Goal: Use online tool/utility: Utilize a website feature to perform a specific function

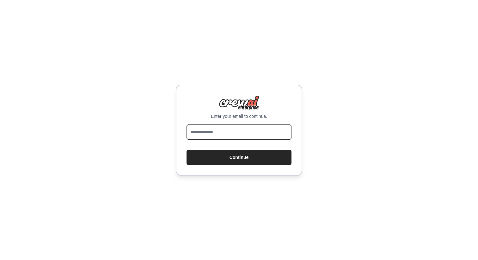
click at [212, 137] on input "email" at bounding box center [238, 132] width 105 height 15
type input "**********"
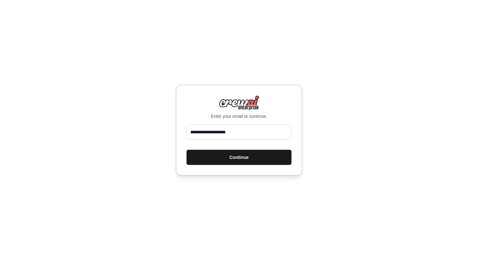
click at [245, 159] on button "Continue" at bounding box center [238, 157] width 105 height 15
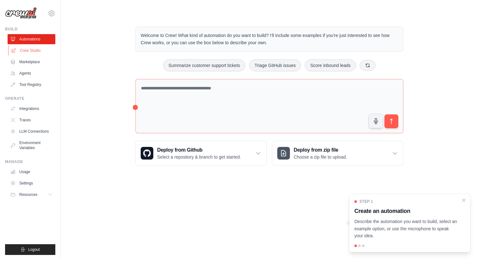
click at [40, 51] on link "Crew Studio" at bounding box center [32, 51] width 48 height 10
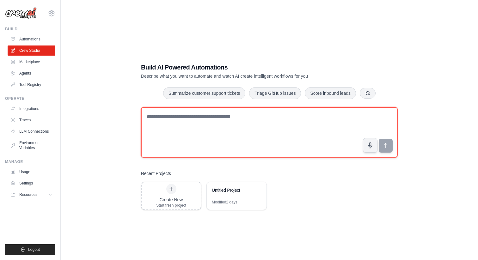
click at [199, 128] on textarea at bounding box center [269, 132] width 257 height 51
click at [191, 129] on textarea "To enrich screen reader interactions, please activate Accessibility in Grammarl…" at bounding box center [269, 132] width 257 height 51
click at [181, 117] on textarea "To enrich screen reader interactions, please activate Accessibility in Grammarl…" at bounding box center [269, 132] width 257 height 51
click at [187, 116] on textarea "**********" at bounding box center [269, 132] width 257 height 51
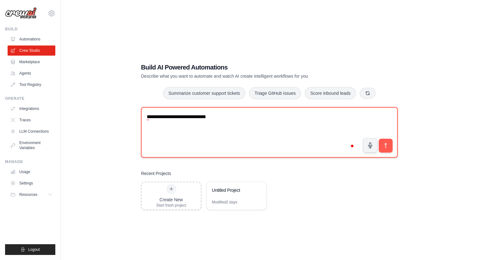
click at [241, 121] on textarea "**********" at bounding box center [269, 132] width 257 height 51
type textarea "**********"
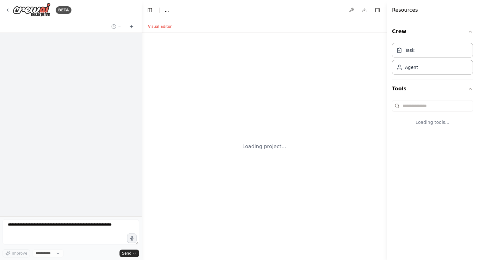
select select "****"
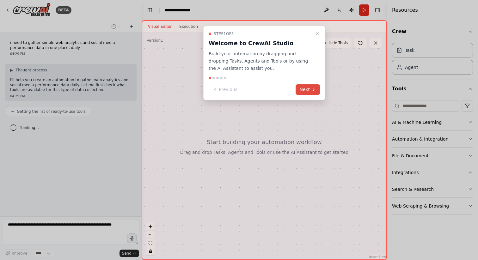
click at [308, 88] on button "Next" at bounding box center [308, 89] width 24 height 10
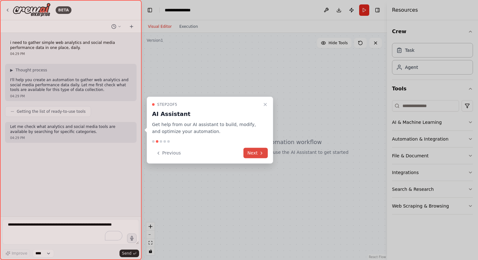
click at [258, 155] on button "Next" at bounding box center [255, 153] width 24 height 10
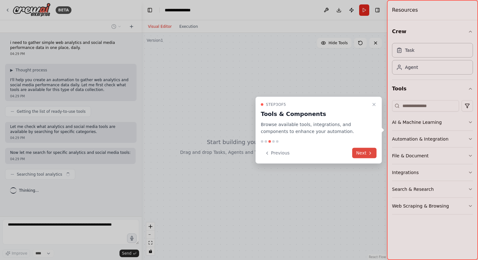
click at [362, 152] on button "Next" at bounding box center [364, 153] width 24 height 10
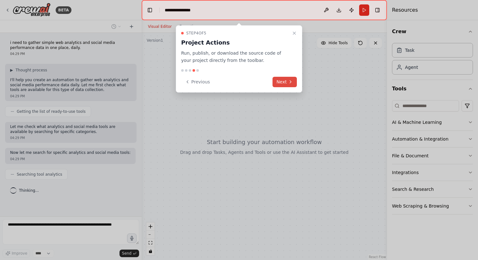
scroll to position [0, 0]
click at [283, 81] on button "Next" at bounding box center [284, 82] width 24 height 10
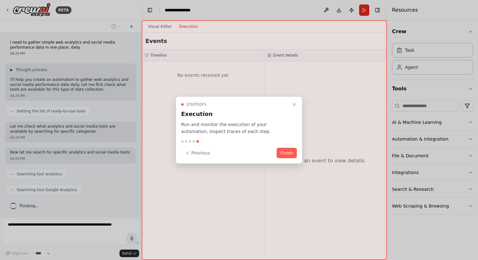
scroll to position [16, 0]
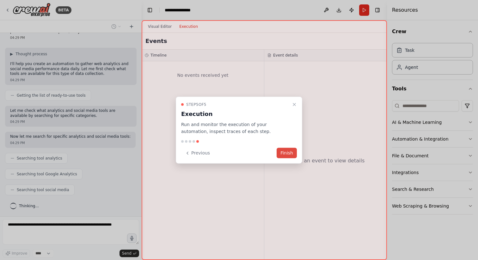
click at [291, 152] on button "Finish" at bounding box center [287, 153] width 20 height 10
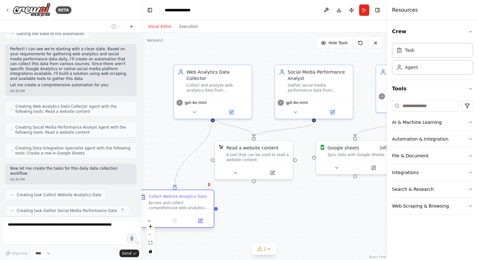
scroll to position [241, 0]
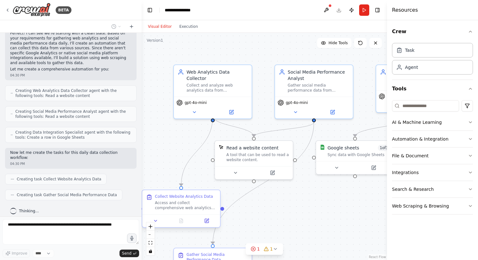
drag, startPoint x: 225, startPoint y: 211, endPoint x: 195, endPoint y: 209, distance: 30.4
click at [195, 209] on div "Collect Website Analytics Data Access and collect comprehensive web analytics d…" at bounding box center [181, 202] width 78 height 24
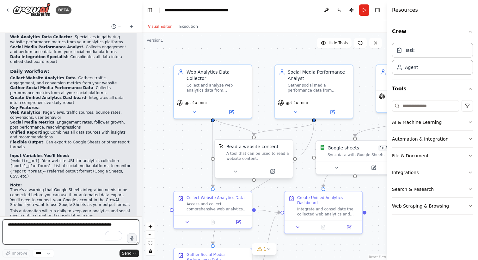
scroll to position [535, 0]
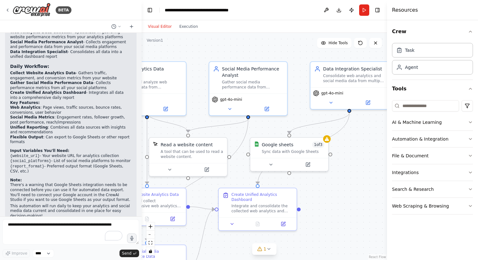
drag, startPoint x: 296, startPoint y: 46, endPoint x: 230, endPoint y: 43, distance: 65.8
click at [230, 43] on div ".deletable-edge-delete-btn { width: 20px; height: 20px; border: 0px solid #ffff…" at bounding box center [264, 146] width 245 height 227
click at [286, 146] on div "Google sheets" at bounding box center [278, 143] width 32 height 6
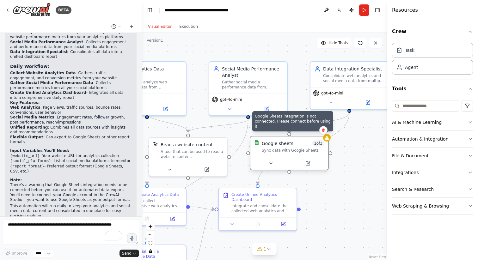
click at [328, 141] on div at bounding box center [327, 138] width 8 height 8
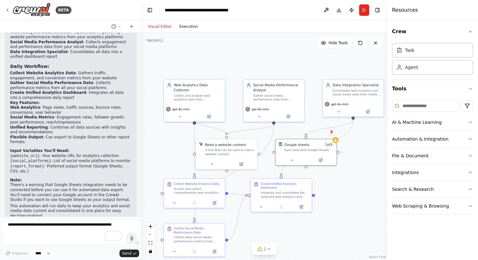
click at [193, 25] on button "Execution" at bounding box center [188, 27] width 26 height 8
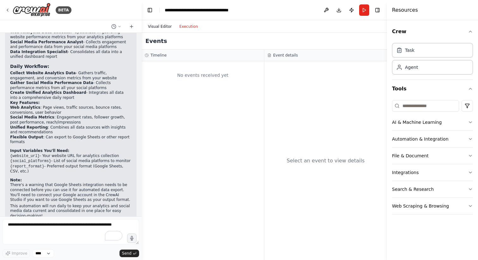
click at [160, 25] on button "Visual Editor" at bounding box center [159, 27] width 31 height 8
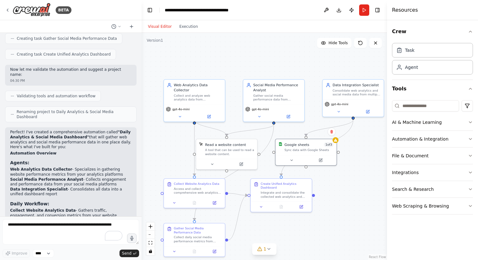
scroll to position [384, 0]
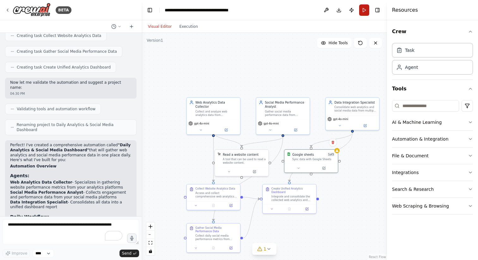
click at [366, 10] on button "Run" at bounding box center [364, 9] width 10 height 11
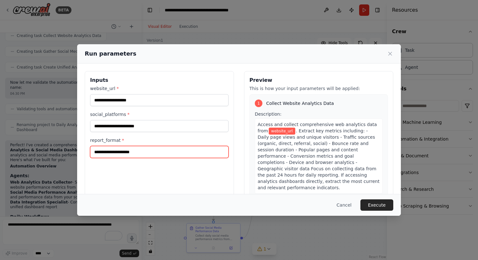
click at [127, 152] on input "report_format *" at bounding box center [159, 152] width 138 height 12
click at [123, 153] on input "report_format *" at bounding box center [159, 152] width 138 height 12
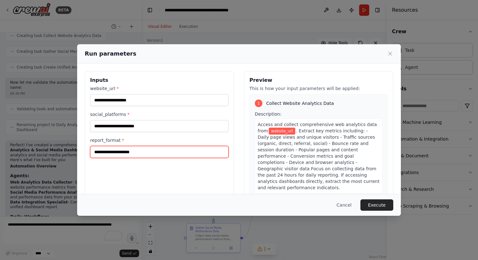
click at [123, 153] on input "report_format *" at bounding box center [159, 152] width 138 height 12
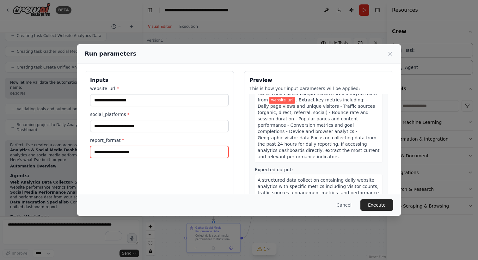
scroll to position [30, 0]
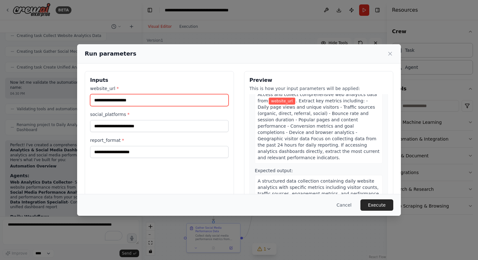
click at [135, 101] on input "website_url *" at bounding box center [159, 100] width 138 height 12
type input "**********"
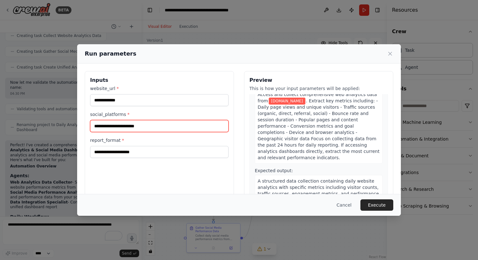
click at [112, 127] on input "social_platforms *" at bounding box center [159, 126] width 138 height 12
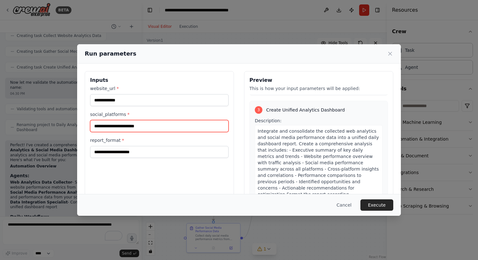
scroll to position [336, 0]
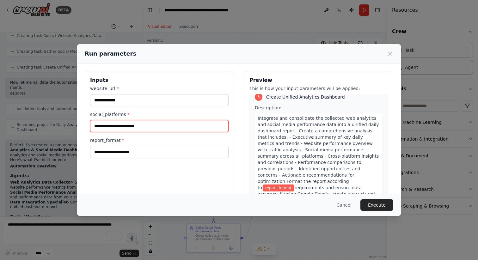
paste input "**********"
type input "**********"
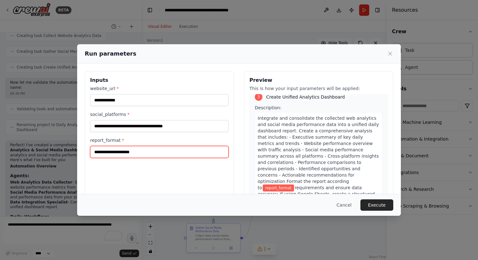
click at [153, 150] on input "report_format *" at bounding box center [159, 152] width 138 height 12
type input "**********"
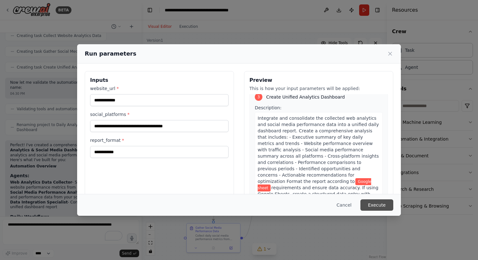
click at [378, 204] on button "Execute" at bounding box center [376, 204] width 33 height 11
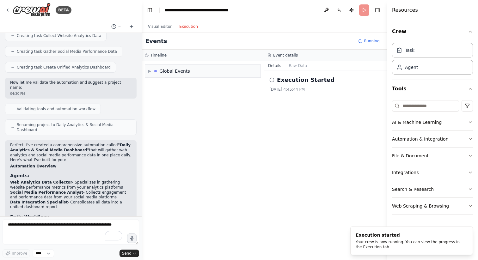
click at [190, 28] on button "Execution" at bounding box center [188, 27] width 26 height 8
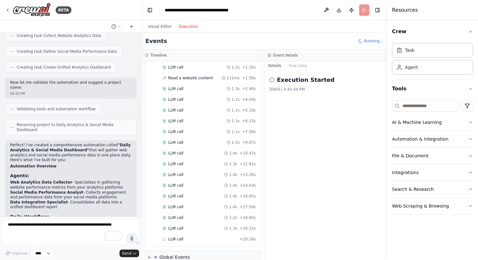
scroll to position [54, 0]
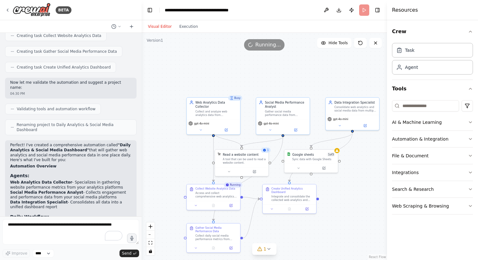
click at [160, 28] on button "Visual Editor" at bounding box center [159, 27] width 31 height 8
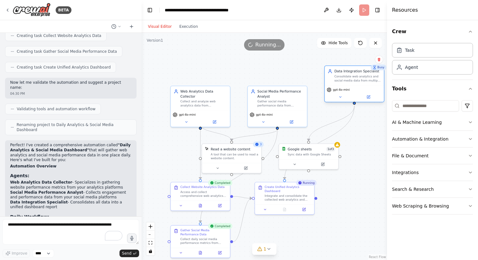
drag, startPoint x: 350, startPoint y: 98, endPoint x: 347, endPoint y: 79, distance: 19.1
click at [347, 79] on div "Consolidate web analytics and social media data from multiple sources into a un…" at bounding box center [357, 79] width 47 height 8
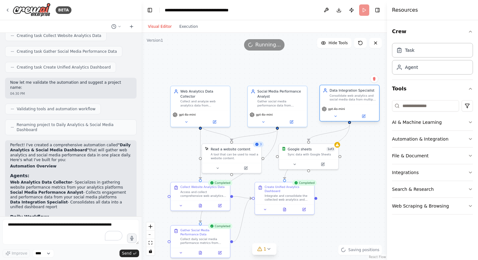
drag, startPoint x: 353, startPoint y: 76, endPoint x: 352, endPoint y: 94, distance: 18.1
click at [352, 94] on div "Consolidate web analytics and social media data from multiple sources into a un…" at bounding box center [352, 98] width 47 height 8
click at [192, 26] on button "Execution" at bounding box center [188, 27] width 26 height 8
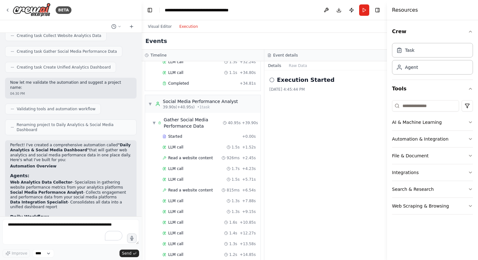
scroll to position [326, 0]
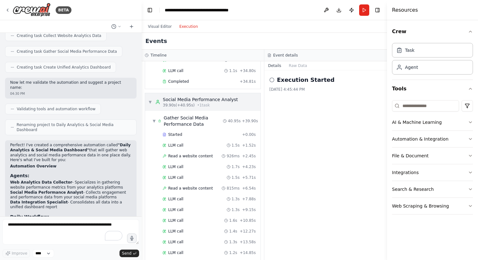
click at [150, 101] on span "▼" at bounding box center [150, 102] width 4 height 5
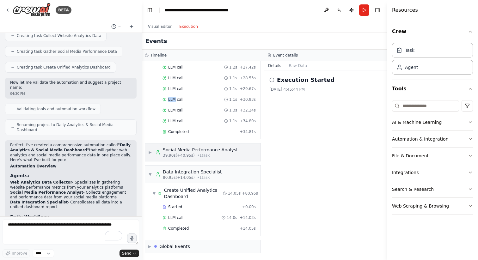
click at [148, 153] on div "▶ Social Media Performance Analyst 39.90s (+40.95s) • 1 task" at bounding box center [202, 153] width 115 height 18
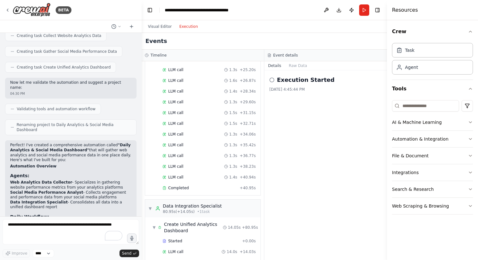
scroll to position [618, 0]
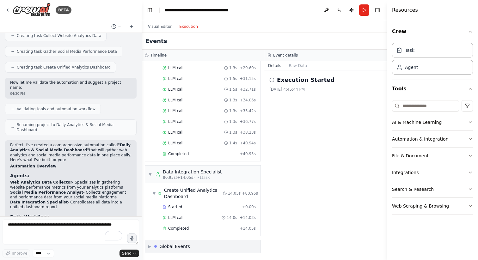
click at [148, 247] on span "▶" at bounding box center [149, 246] width 3 height 5
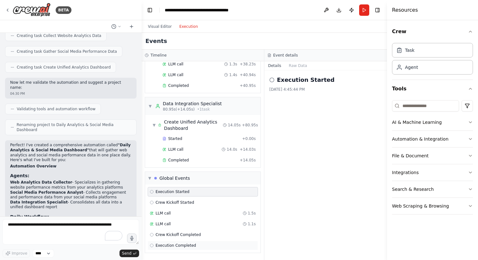
click at [211, 243] on div "Execution Completed" at bounding box center [203, 245] width 106 height 5
click at [294, 64] on button "Raw Data" at bounding box center [298, 65] width 26 height 9
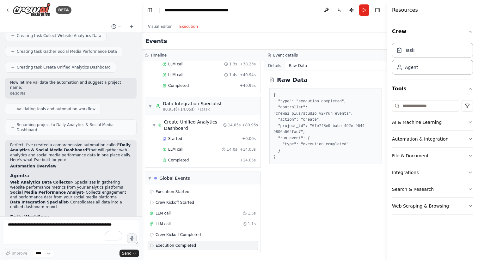
click at [274, 64] on button "Details" at bounding box center [274, 65] width 21 height 9
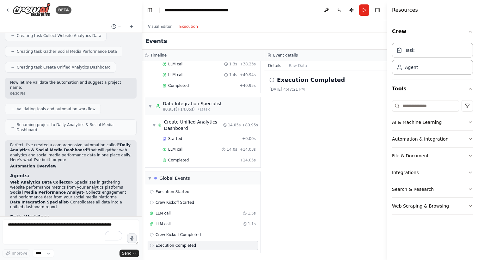
scroll to position [535, 0]
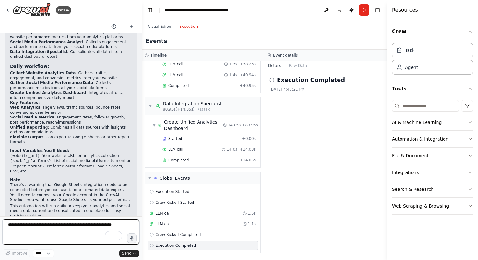
click at [46, 230] on textarea "To enrich screen reader interactions, please activate Accessibility in Grammarl…" at bounding box center [71, 231] width 137 height 25
type textarea "**********"
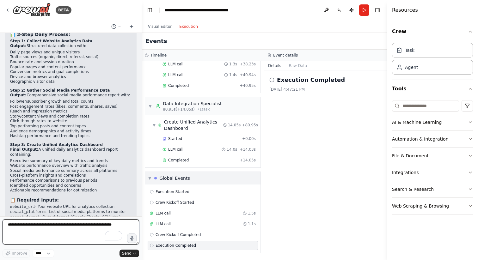
scroll to position [893, 0]
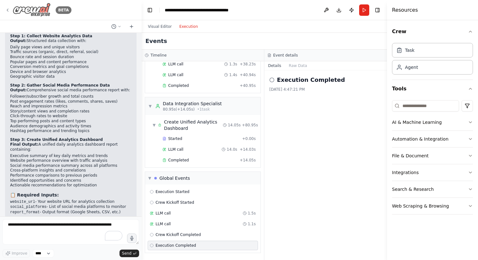
click at [8, 10] on icon at bounding box center [7, 10] width 5 height 5
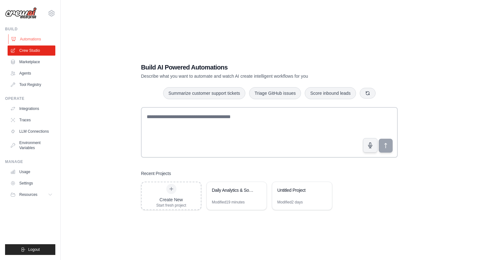
click at [38, 38] on link "Automations" at bounding box center [32, 39] width 48 height 10
